Goal: Task Accomplishment & Management: Manage account settings

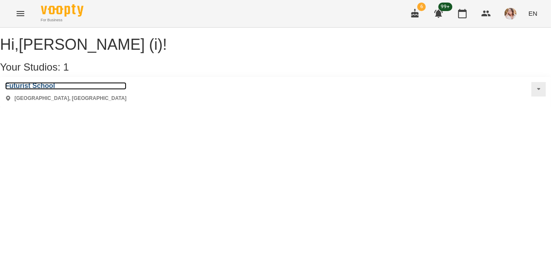
drag, startPoint x: 39, startPoint y: 97, endPoint x: 167, endPoint y: 123, distance: 130.9
click at [39, 90] on h3 "Futurist School" at bounding box center [65, 86] width 121 height 8
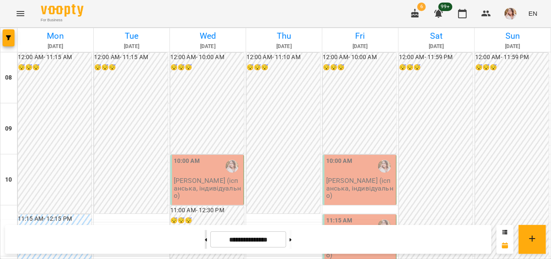
click at [205, 242] on button at bounding box center [206, 239] width 2 height 19
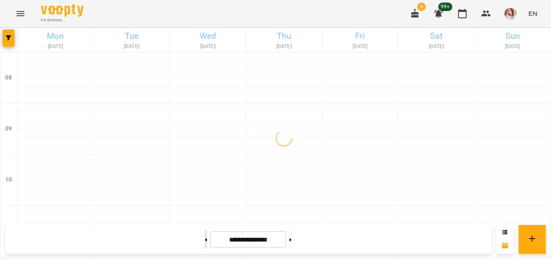
click at [205, 242] on button at bounding box center [206, 239] width 2 height 19
type input "**********"
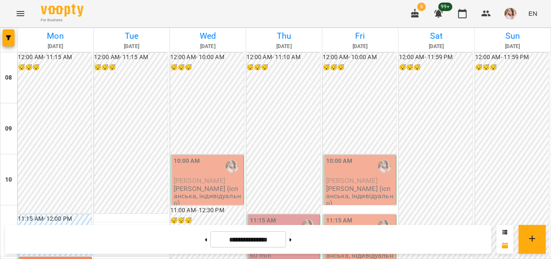
scroll to position [348, 0]
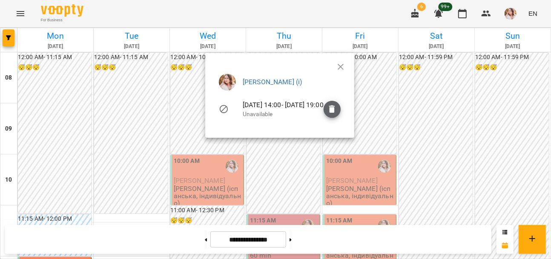
click at [335, 111] on icon "button" at bounding box center [332, 110] width 6 height 8
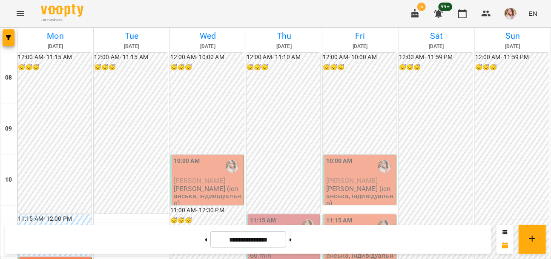
scroll to position [249, 0]
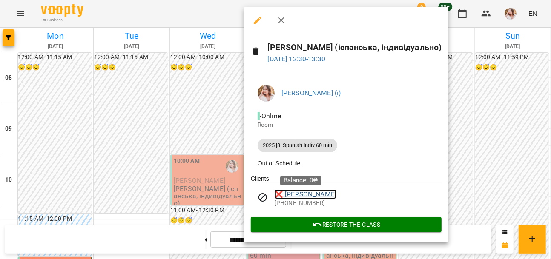
click at [315, 197] on link "❌ [PERSON_NAME]" at bounding box center [306, 194] width 62 height 10
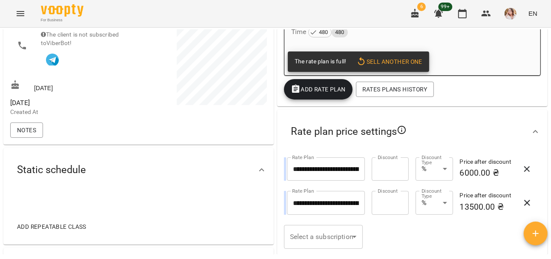
scroll to position [155, 0]
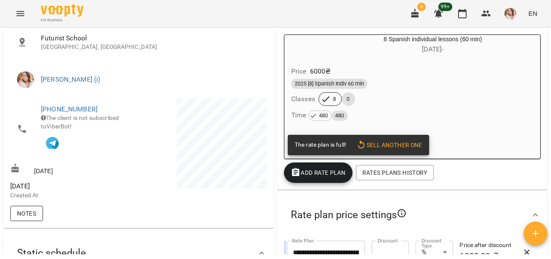
click at [30, 219] on span "Notes" at bounding box center [26, 214] width 19 height 10
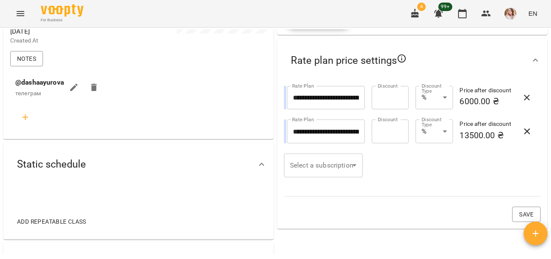
scroll to position [38, 0]
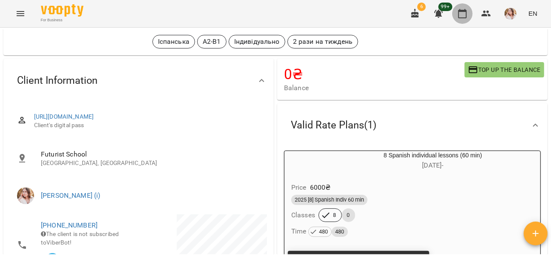
click at [466, 18] on icon "button" at bounding box center [462, 14] width 10 height 10
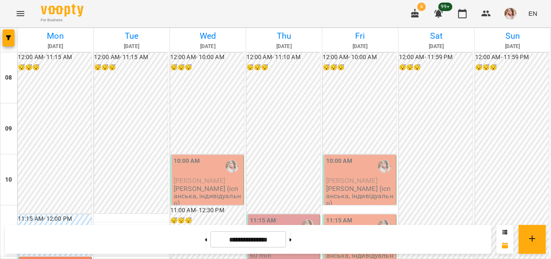
scroll to position [387, 0]
